Goal: Find specific page/section

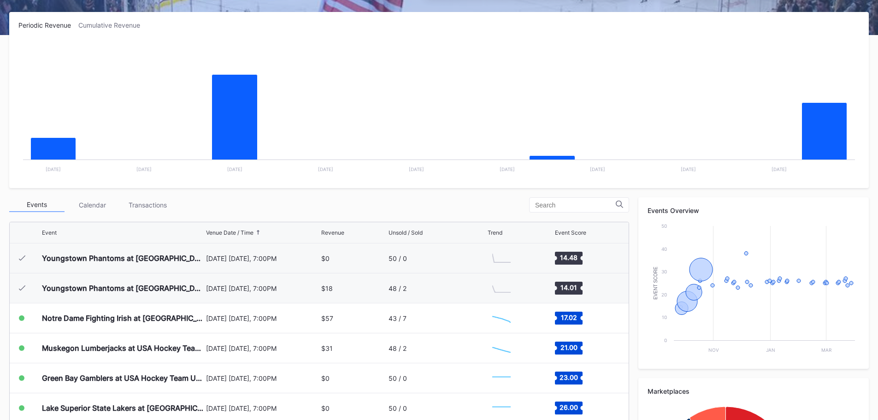
scroll to position [60, 0]
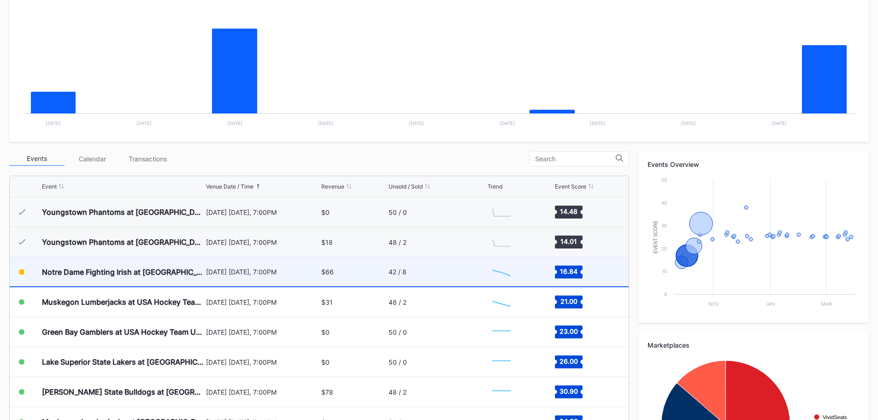
click at [341, 274] on div "$66" at bounding box center [353, 271] width 65 height 29
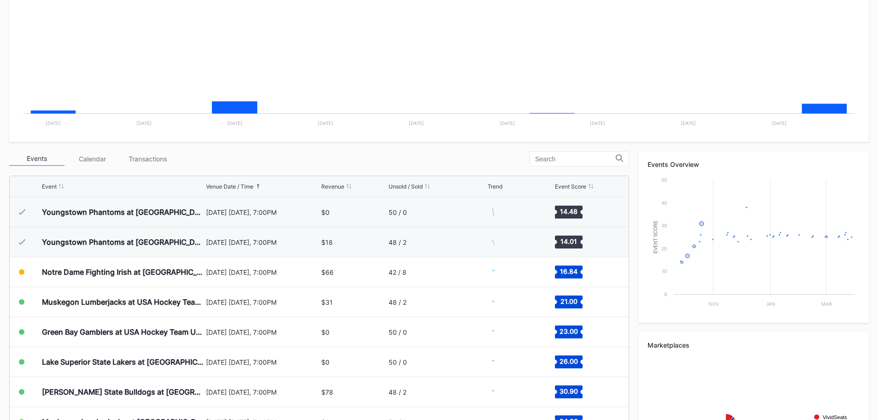
scroll to position [60, 0]
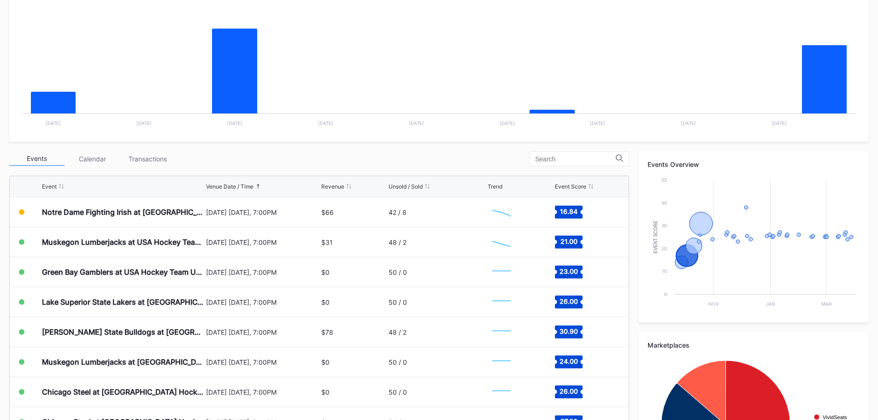
click at [375, 152] on div "Events Calendar Transactions" at bounding box center [319, 158] width 620 height 15
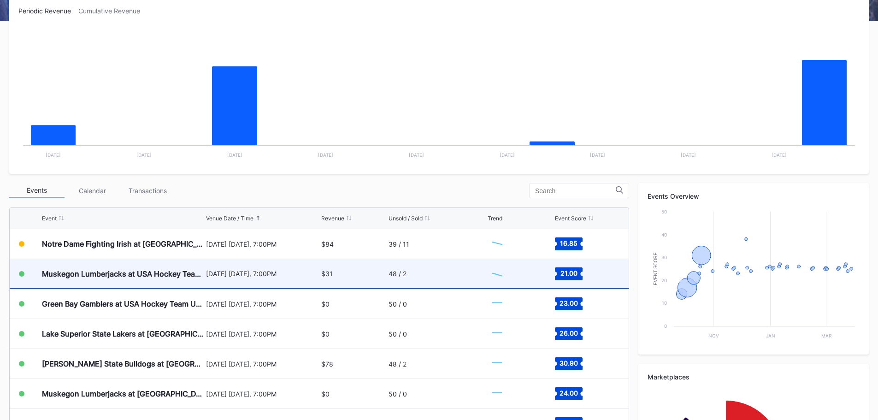
scroll to position [184, 0]
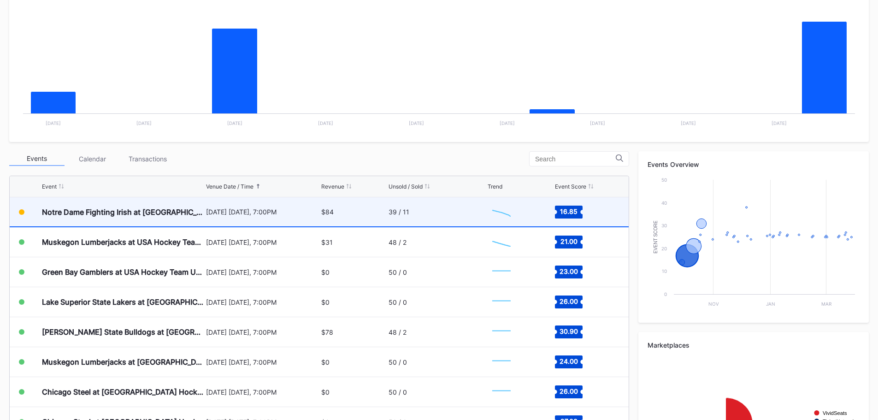
click at [375, 210] on div "$84" at bounding box center [353, 211] width 65 height 29
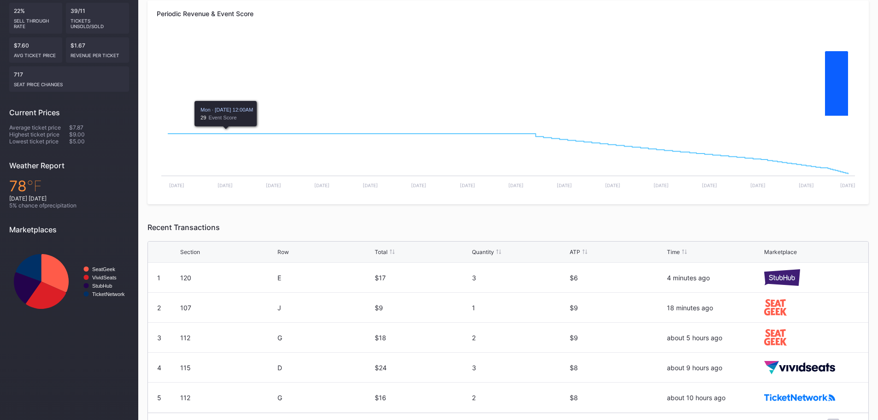
scroll to position [209, 0]
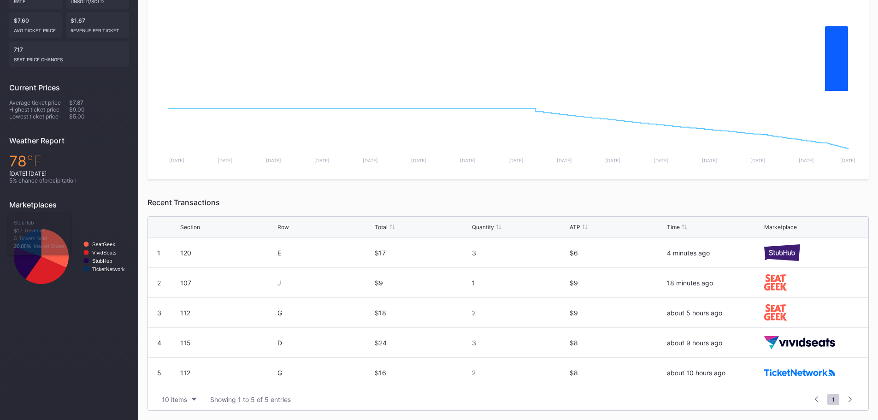
click at [326, 256] on div "E" at bounding box center [325, 253] width 95 height 8
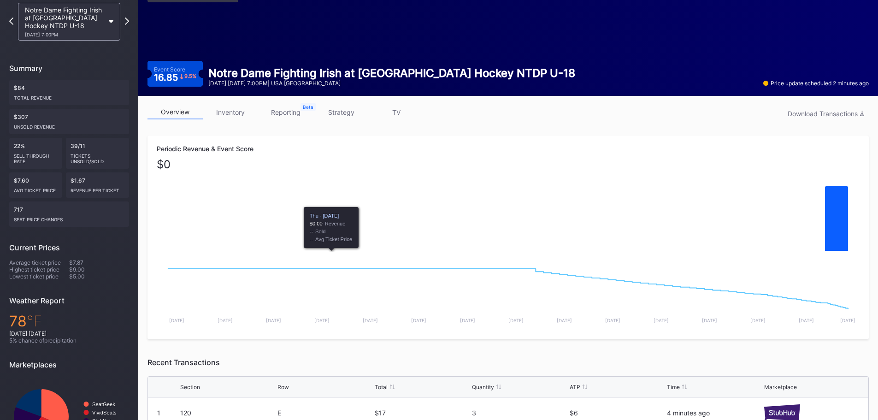
scroll to position [0, 0]
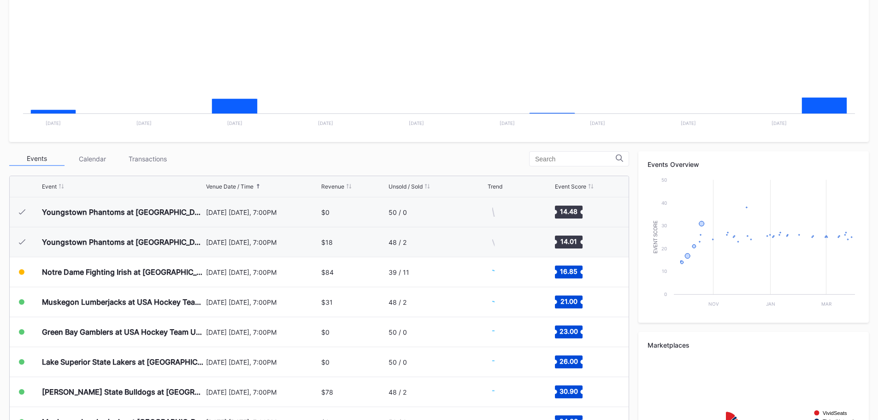
scroll to position [60, 0]
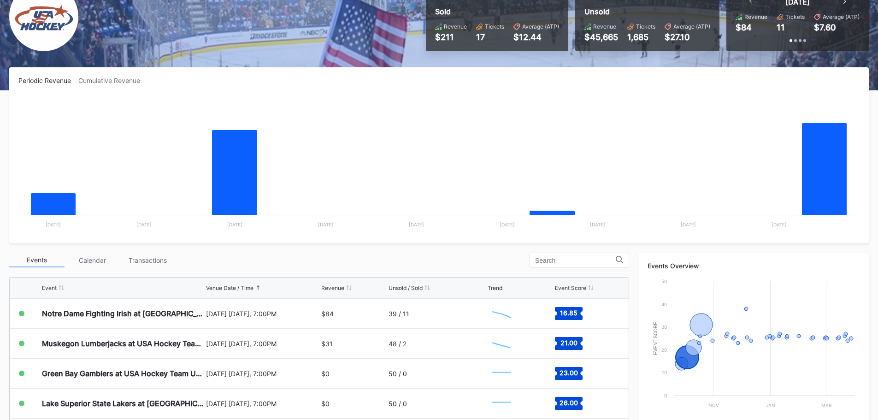
scroll to position [92, 0]
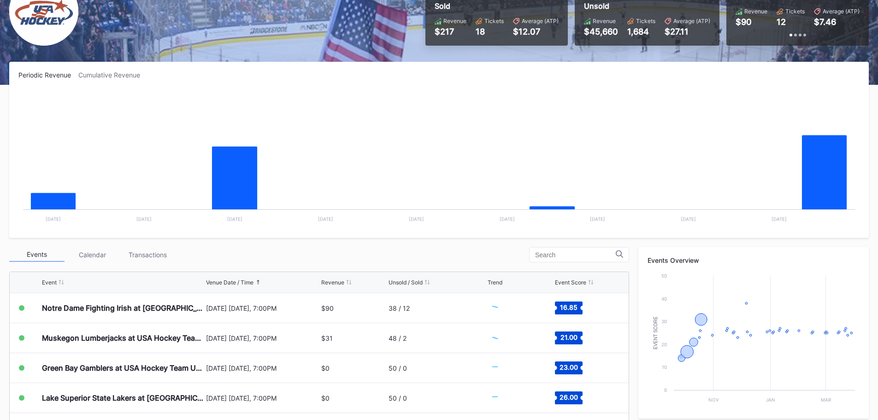
scroll to position [92, 0]
